Goal: Information Seeking & Learning: Find specific fact

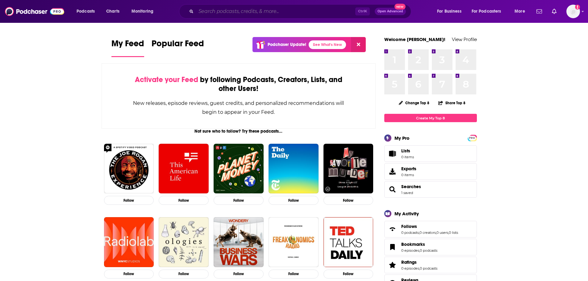
click at [207, 12] on input "Search podcasts, credits, & more..." at bounding box center [275, 11] width 159 height 10
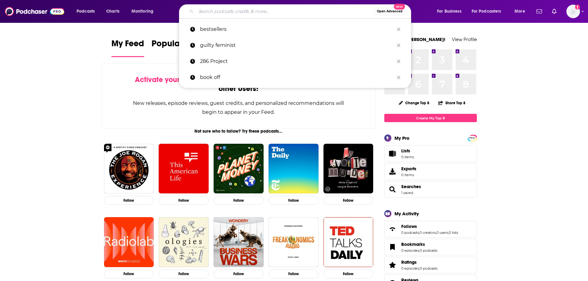
click at [217, 9] on input "Search podcasts, credits, & more..." at bounding box center [285, 11] width 178 height 10
click at [574, 11] on img "Logged in as LaurieM8" at bounding box center [573, 12] width 14 height 14
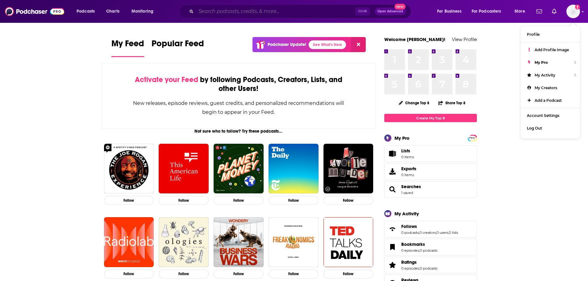
click at [258, 10] on input "Search podcasts, credits, & more..." at bounding box center [275, 11] width 159 height 10
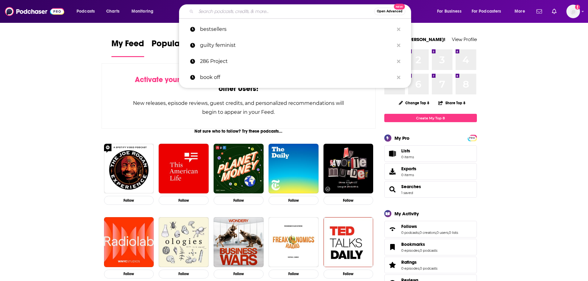
paste input "[PERSON_NAME]"
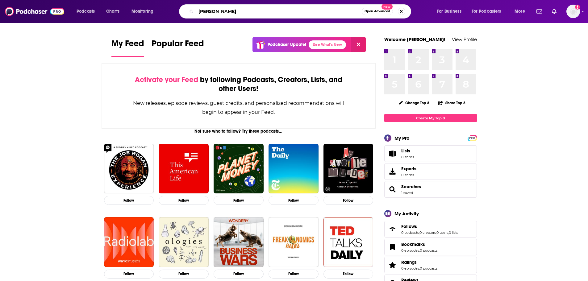
type input "[PERSON_NAME]"
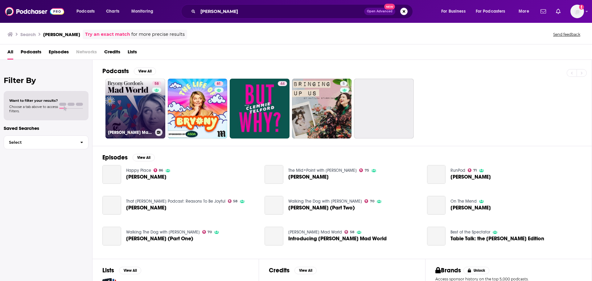
click at [130, 106] on link "58 [PERSON_NAME] Mad World" at bounding box center [135, 109] width 60 height 60
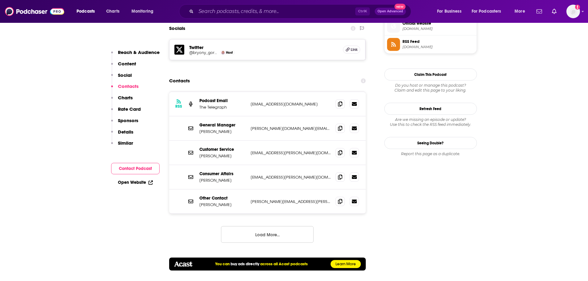
scroll to position [617, 0]
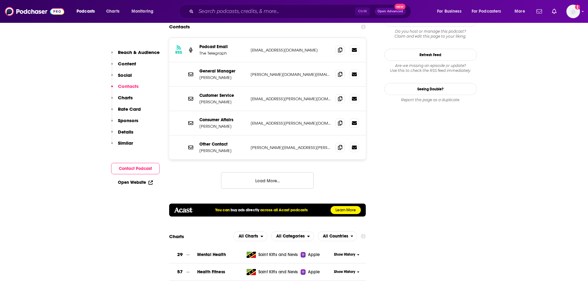
click at [276, 172] on button "Load More..." at bounding box center [267, 180] width 93 height 17
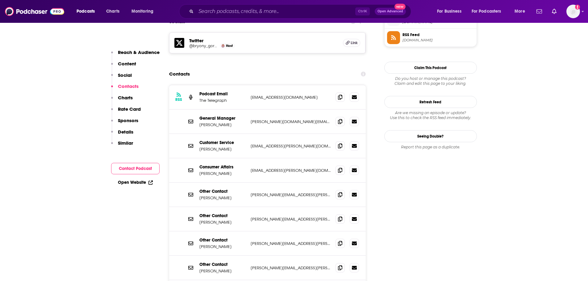
scroll to position [524, 0]
